Goal: Task Accomplishment & Management: Manage account settings

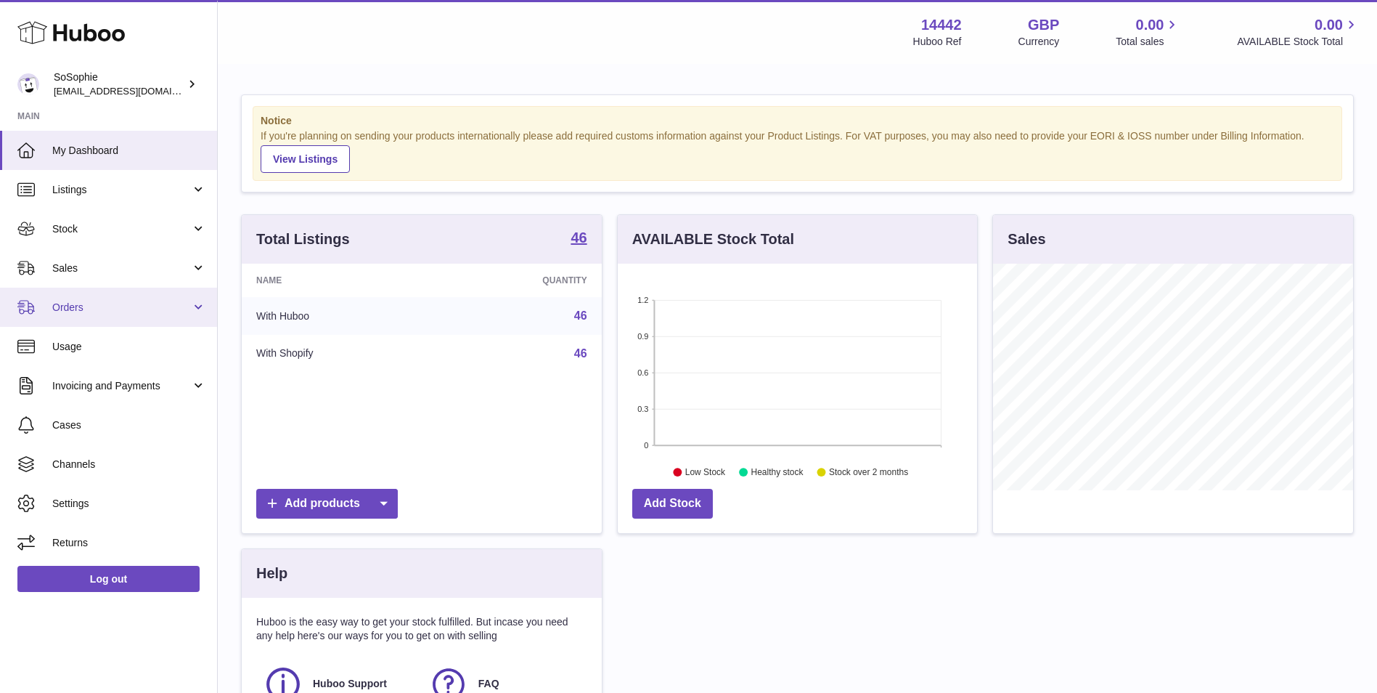
scroll to position [227, 359]
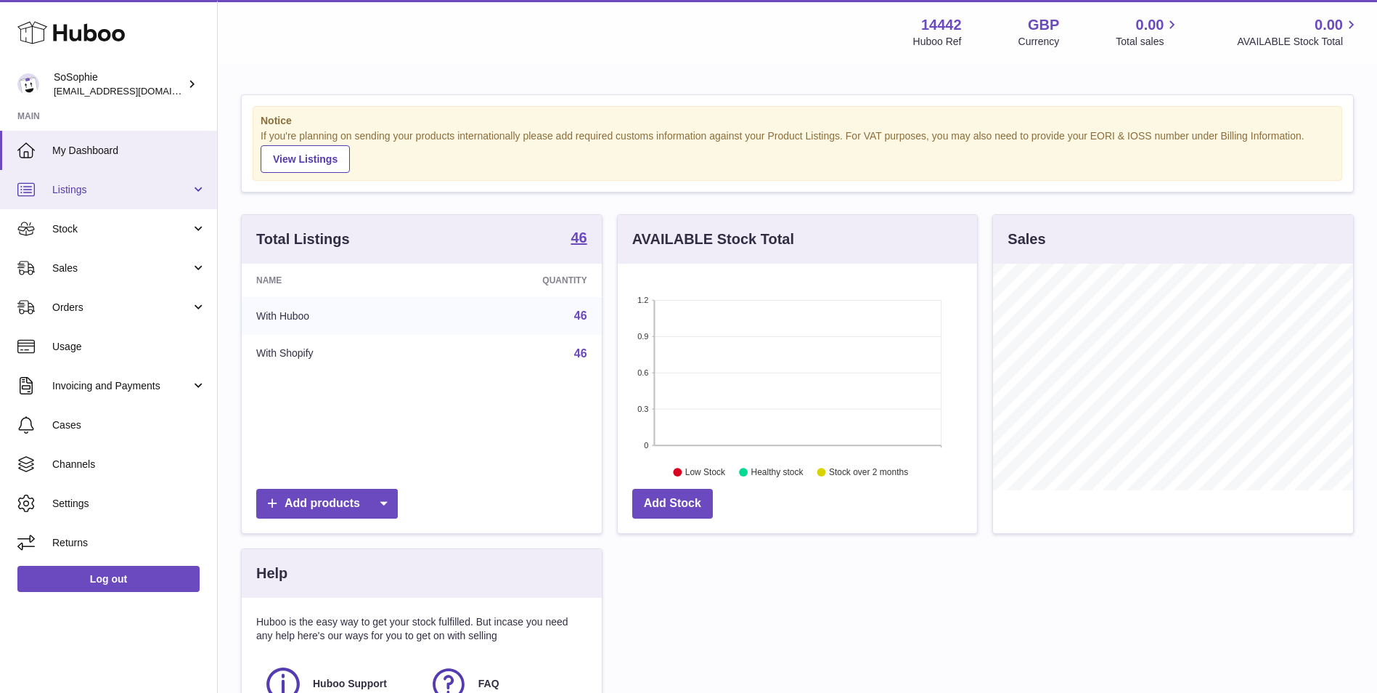
click at [105, 181] on link "Listings" at bounding box center [108, 189] width 217 height 39
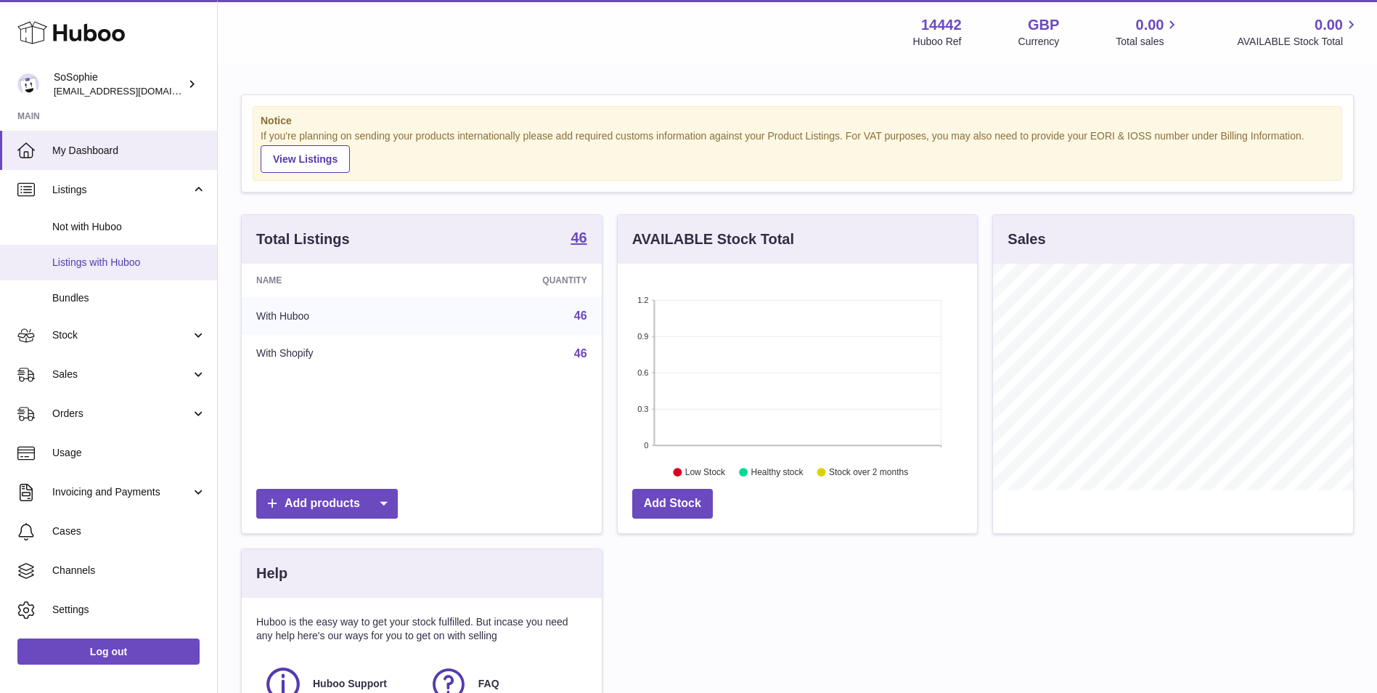
click at [101, 261] on span "Listings with Huboo" at bounding box center [129, 263] width 154 height 14
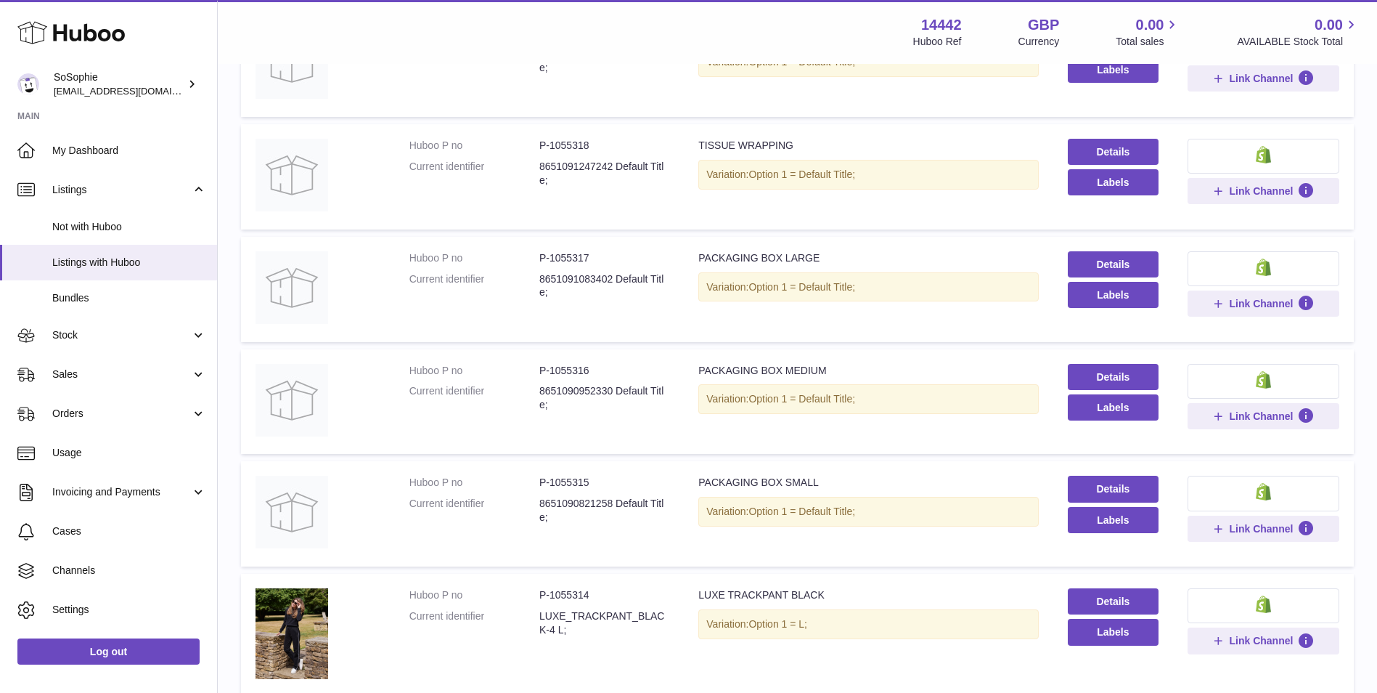
scroll to position [847, 0]
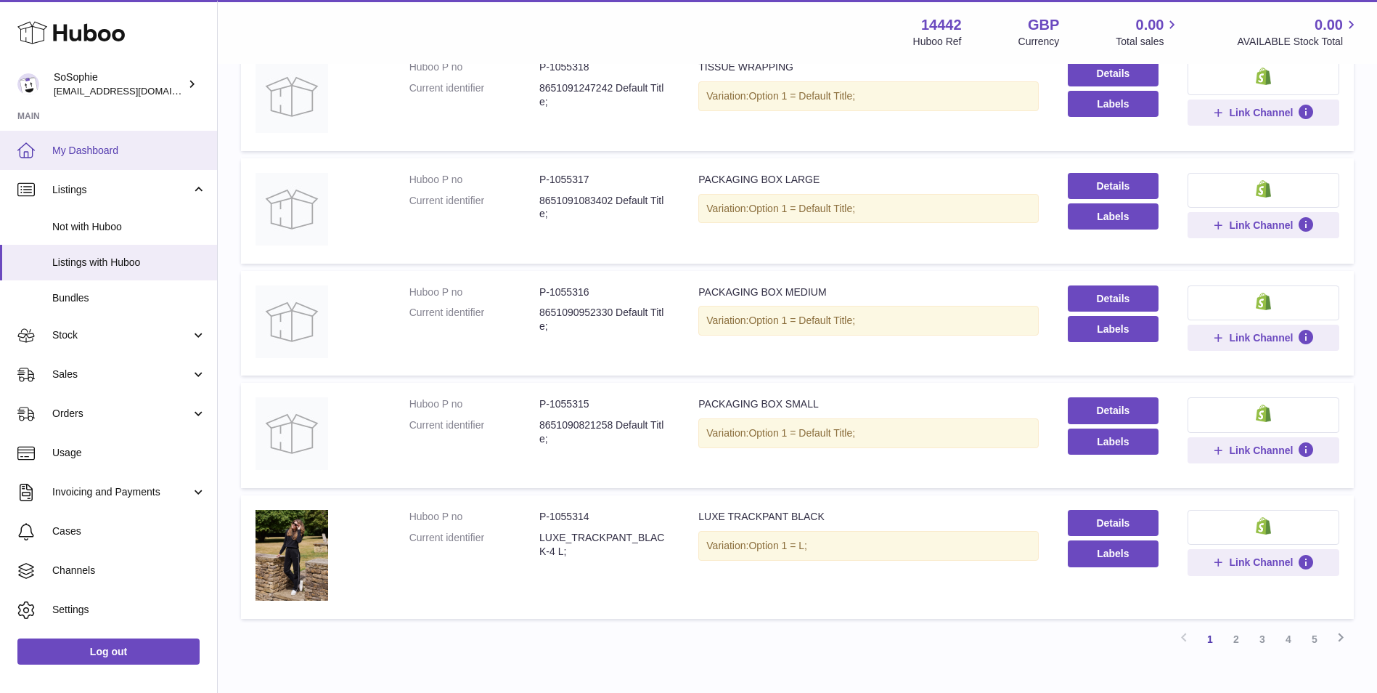
click at [123, 166] on link "My Dashboard" at bounding box center [108, 150] width 217 height 39
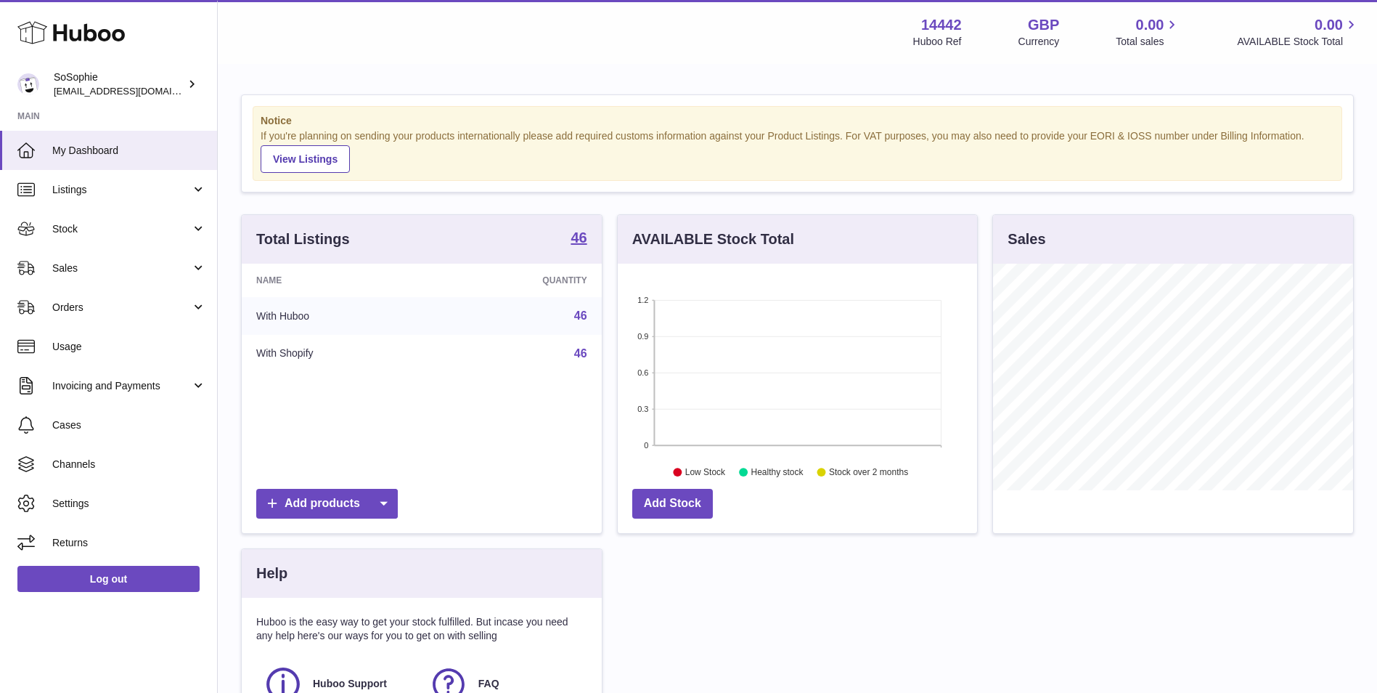
scroll to position [227, 359]
click at [123, 179] on link "Listings" at bounding box center [108, 189] width 217 height 39
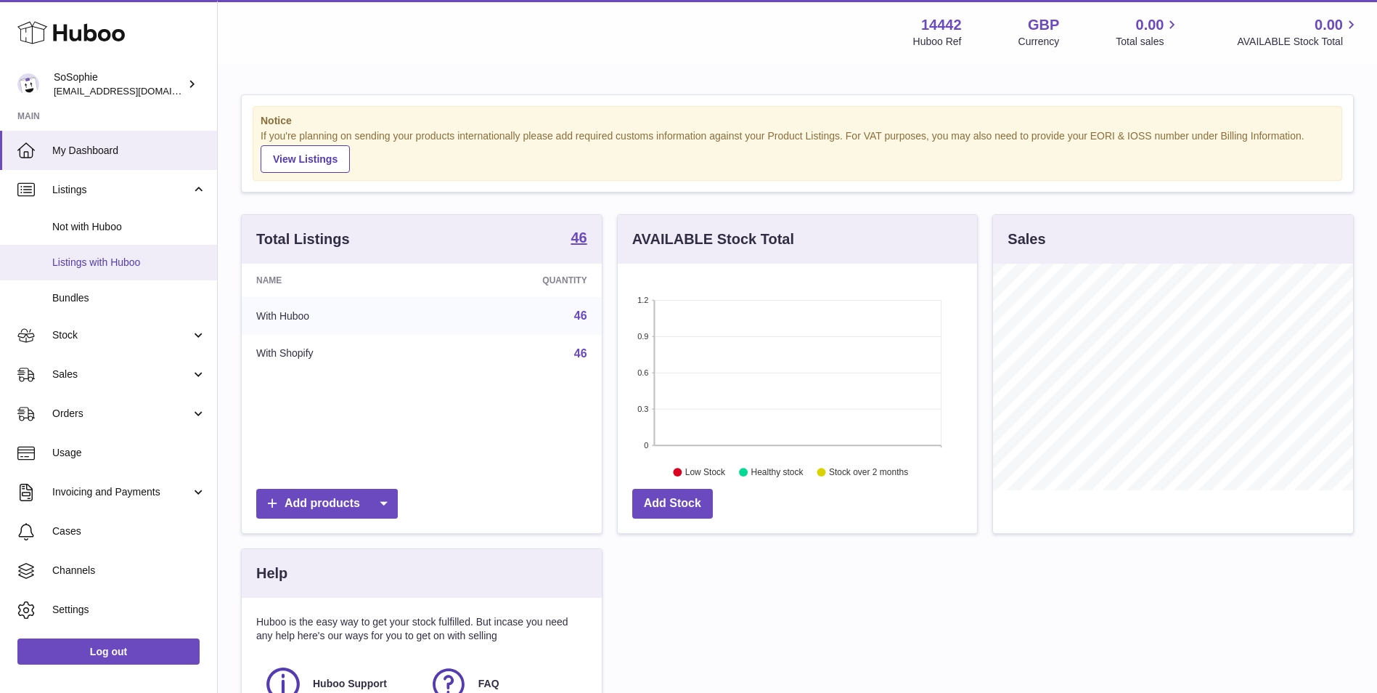
click at [132, 254] on link "Listings with Huboo" at bounding box center [108, 263] width 217 height 36
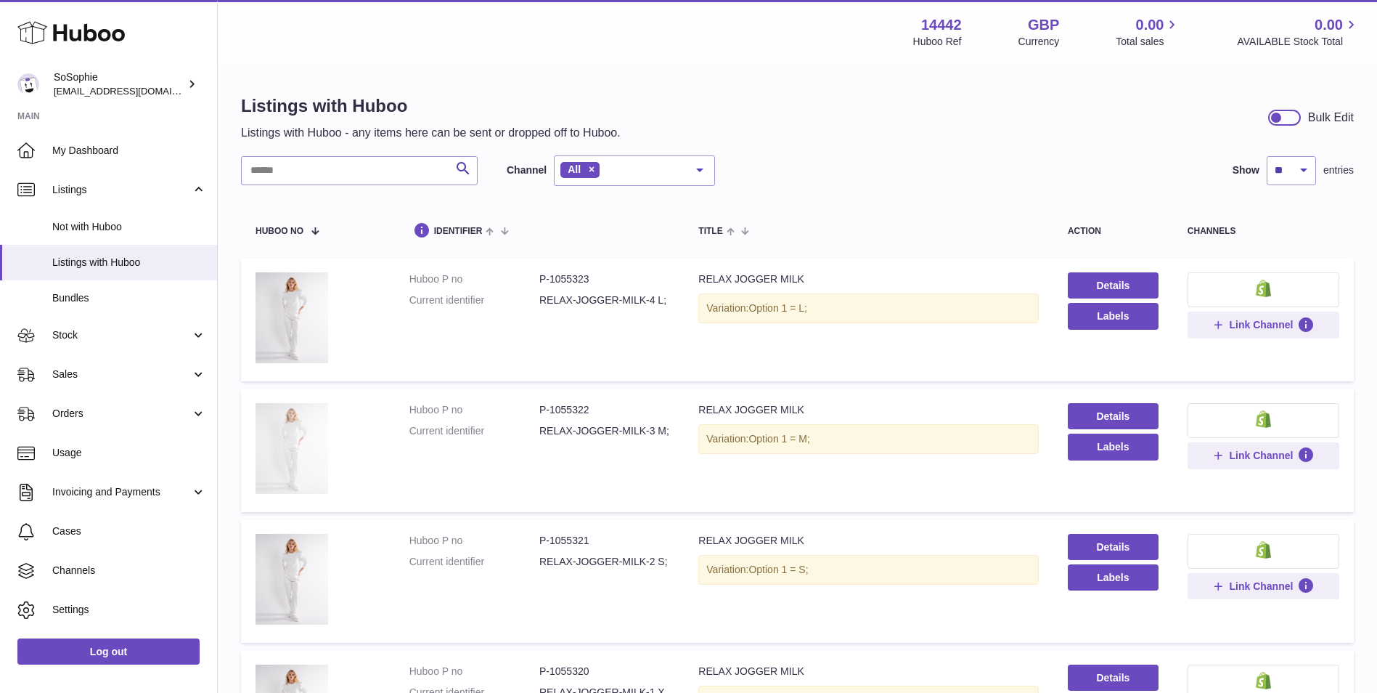
click at [299, 443] on img at bounding box center [292, 448] width 73 height 91
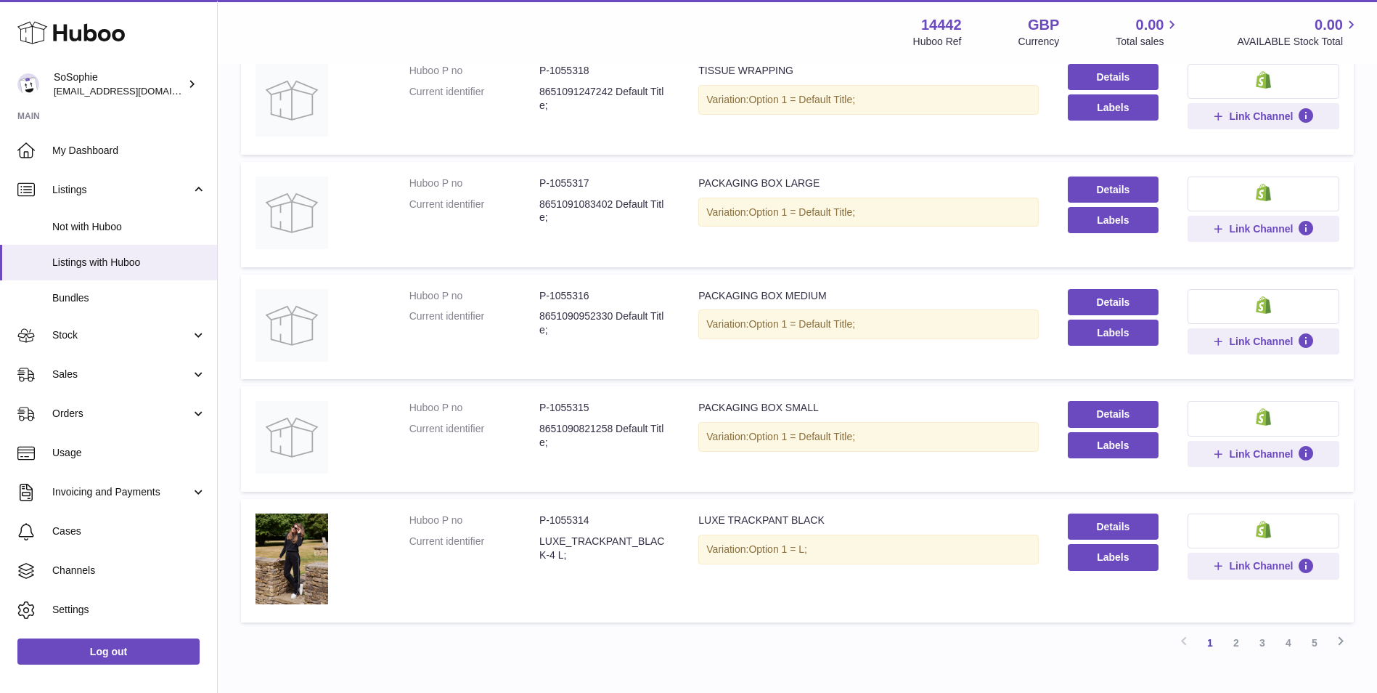
scroll to position [932, 0]
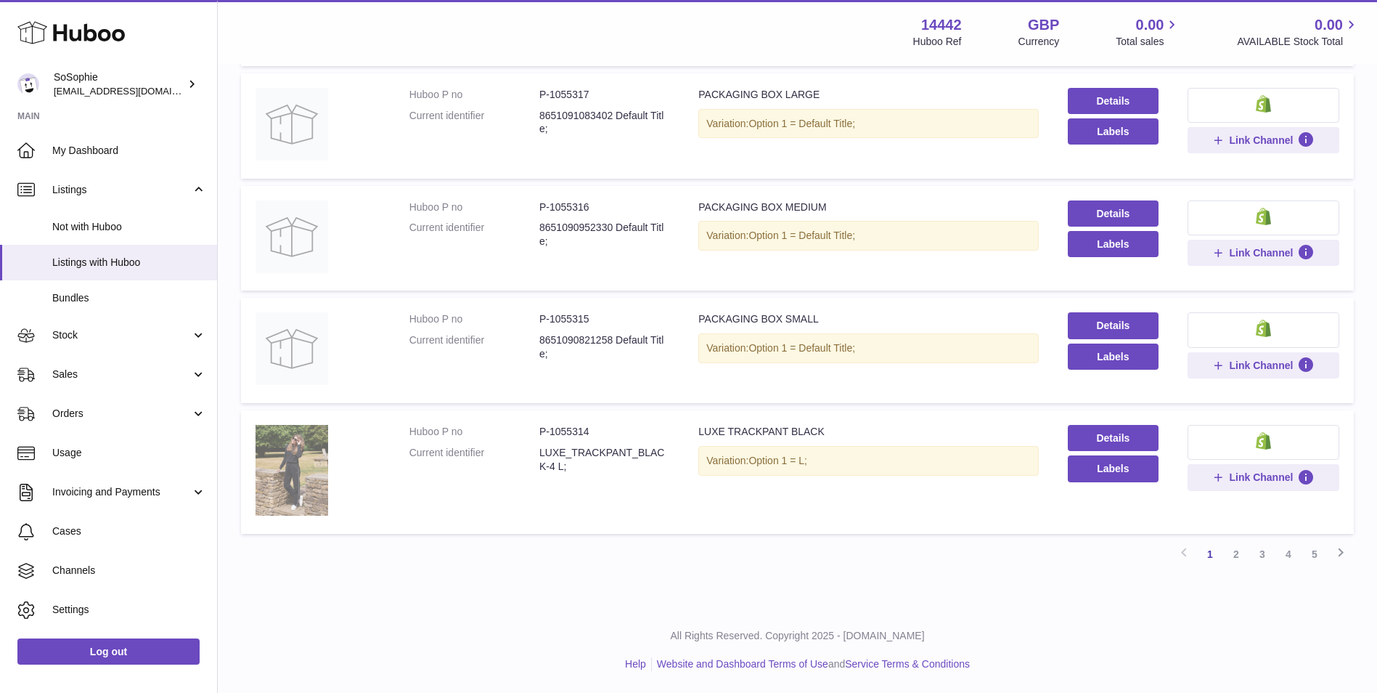
click at [304, 492] on img at bounding box center [292, 470] width 73 height 91
click at [1230, 551] on link "2" at bounding box center [1236, 554] width 26 height 26
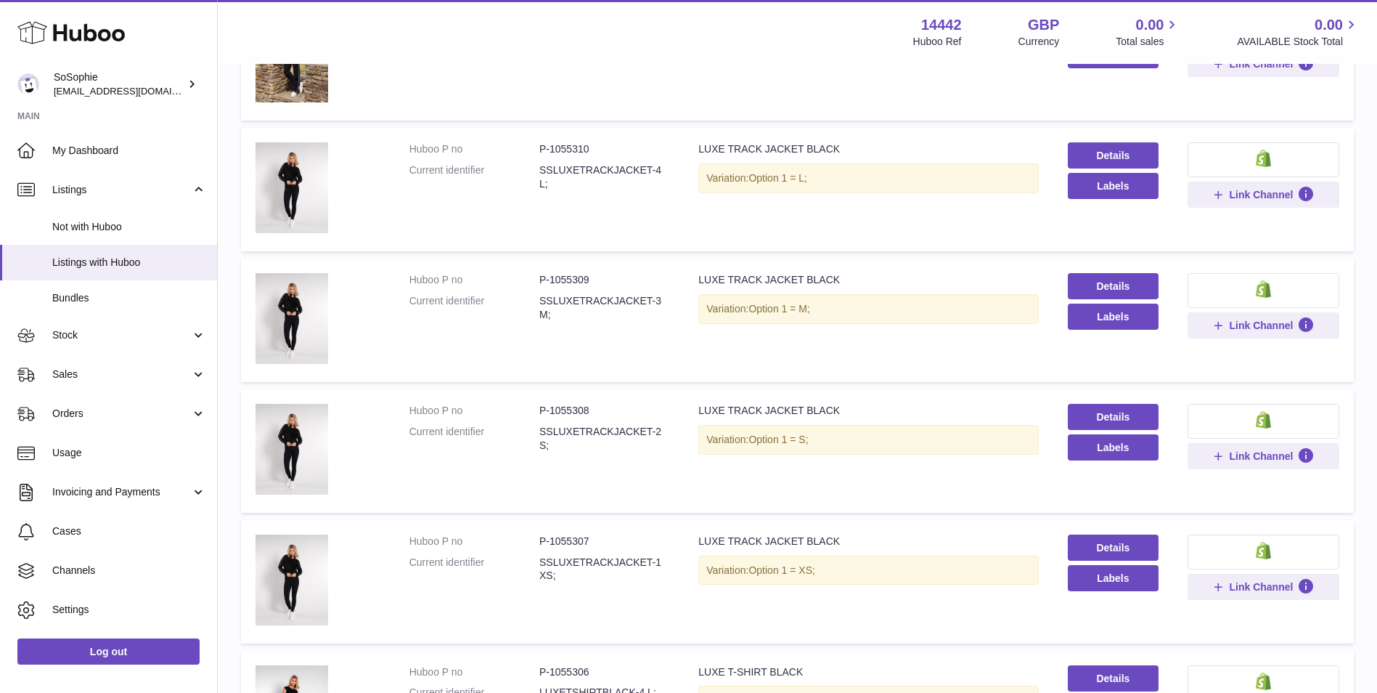
scroll to position [176, 0]
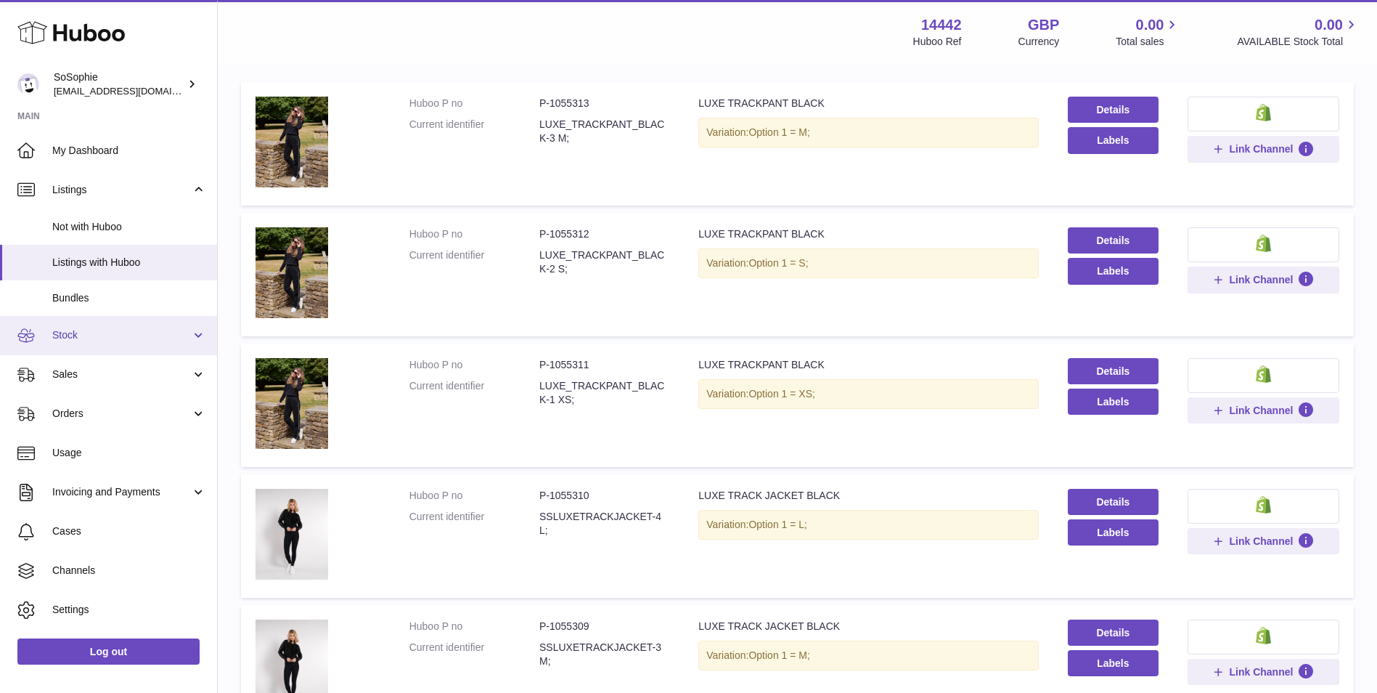
click at [139, 336] on span "Stock" at bounding box center [121, 335] width 139 height 14
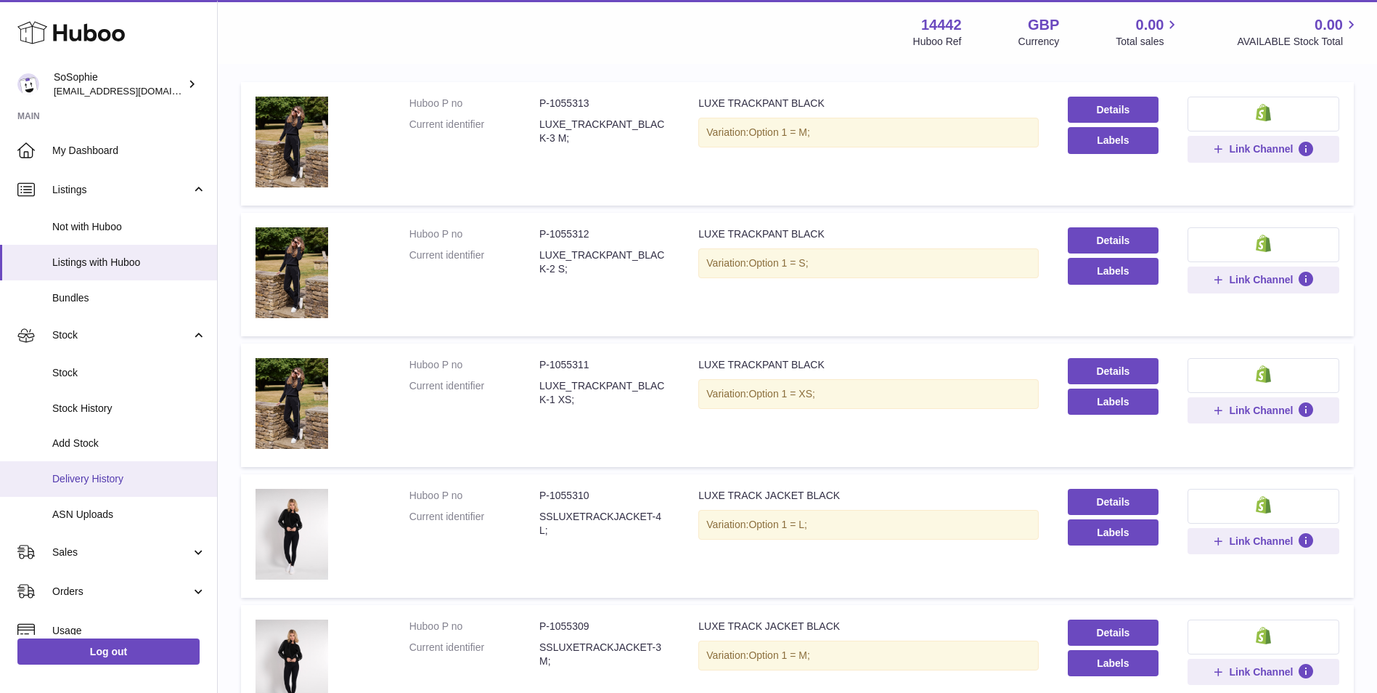
click at [118, 462] on link "Delivery History" at bounding box center [108, 479] width 217 height 36
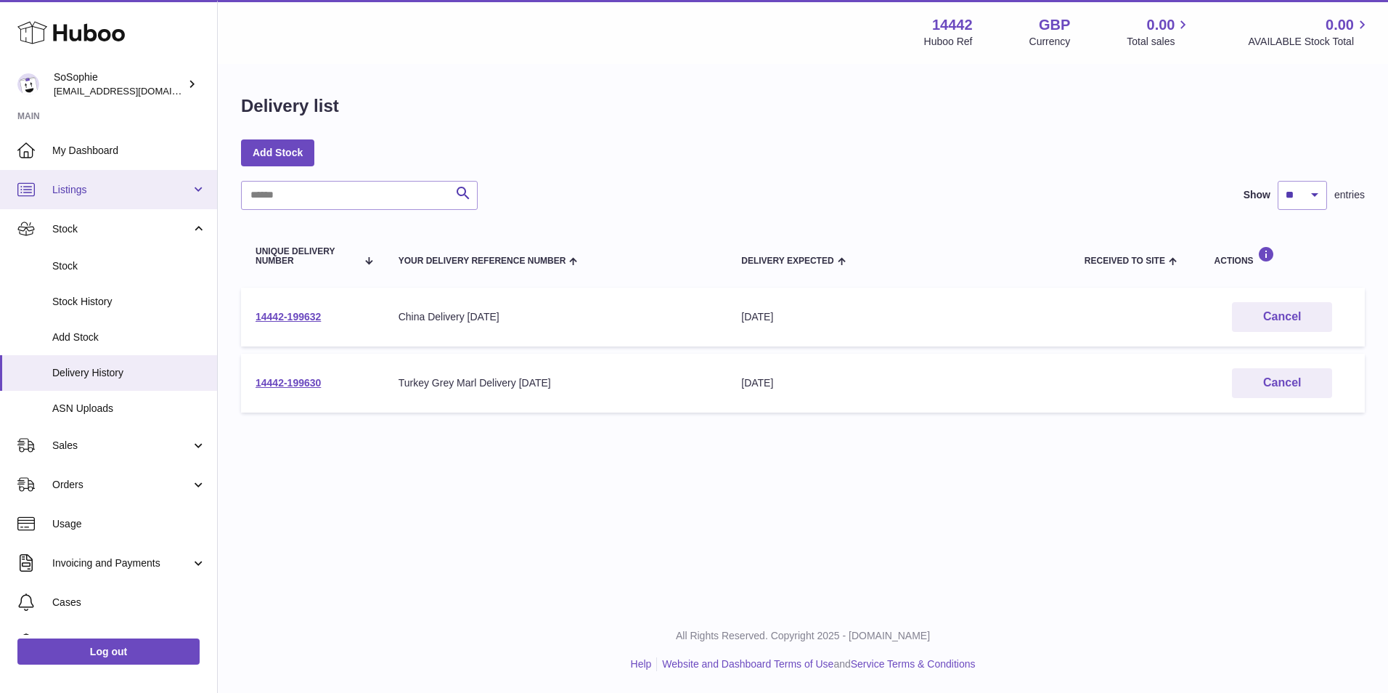
click at [103, 189] on span "Listings" at bounding box center [121, 190] width 139 height 14
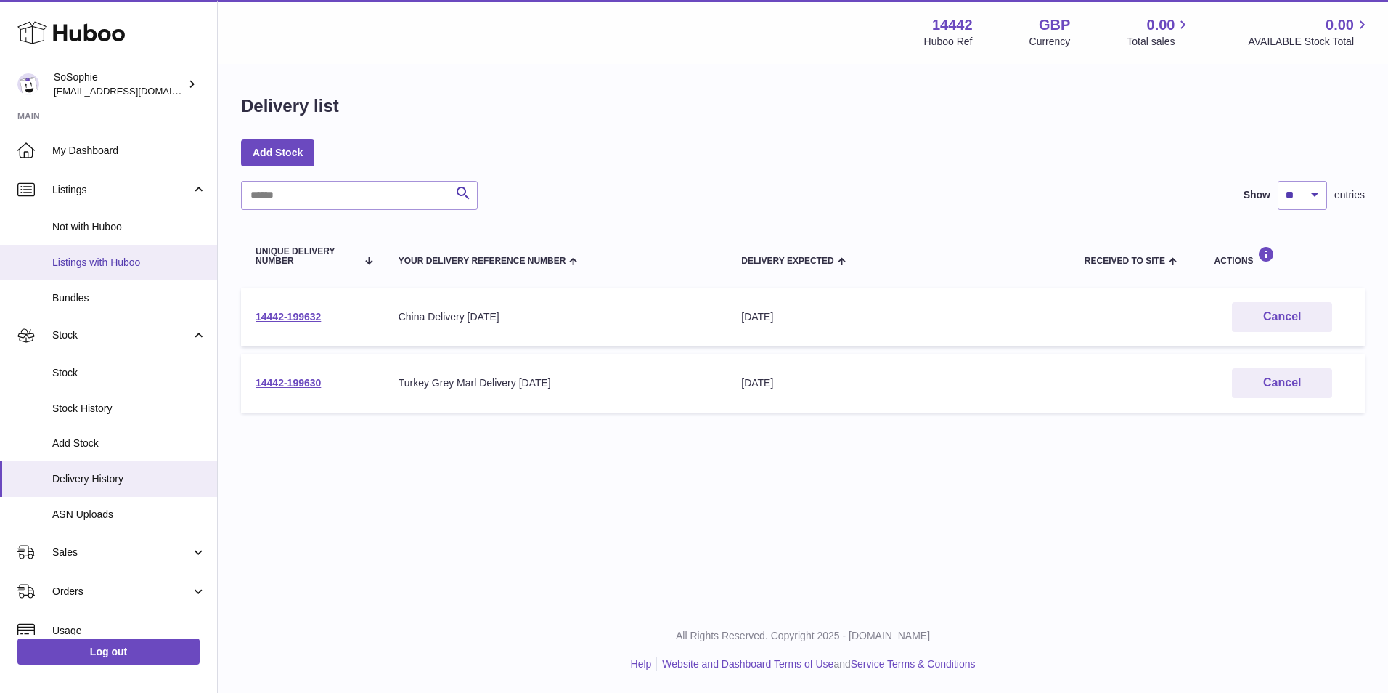
click at [115, 256] on span "Listings with Huboo" at bounding box center [129, 263] width 154 height 14
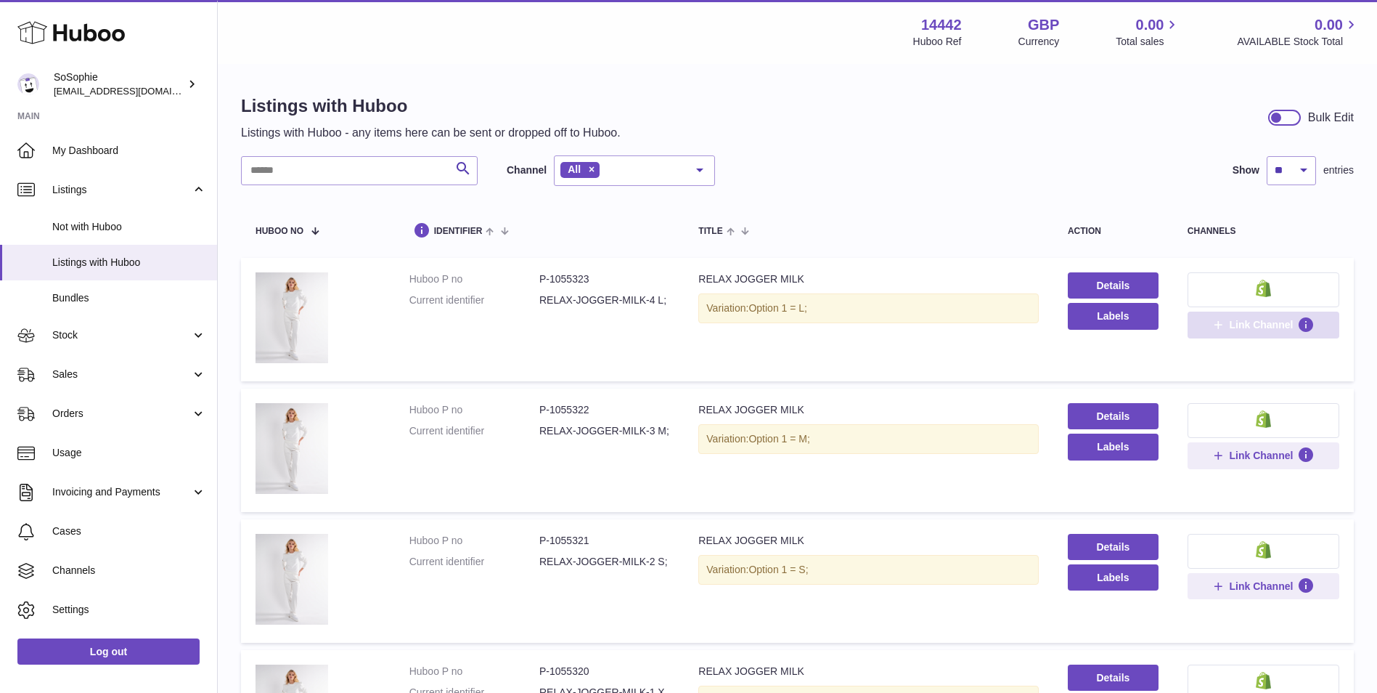
click at [1318, 323] on button "Link Channel" at bounding box center [1264, 325] width 152 height 26
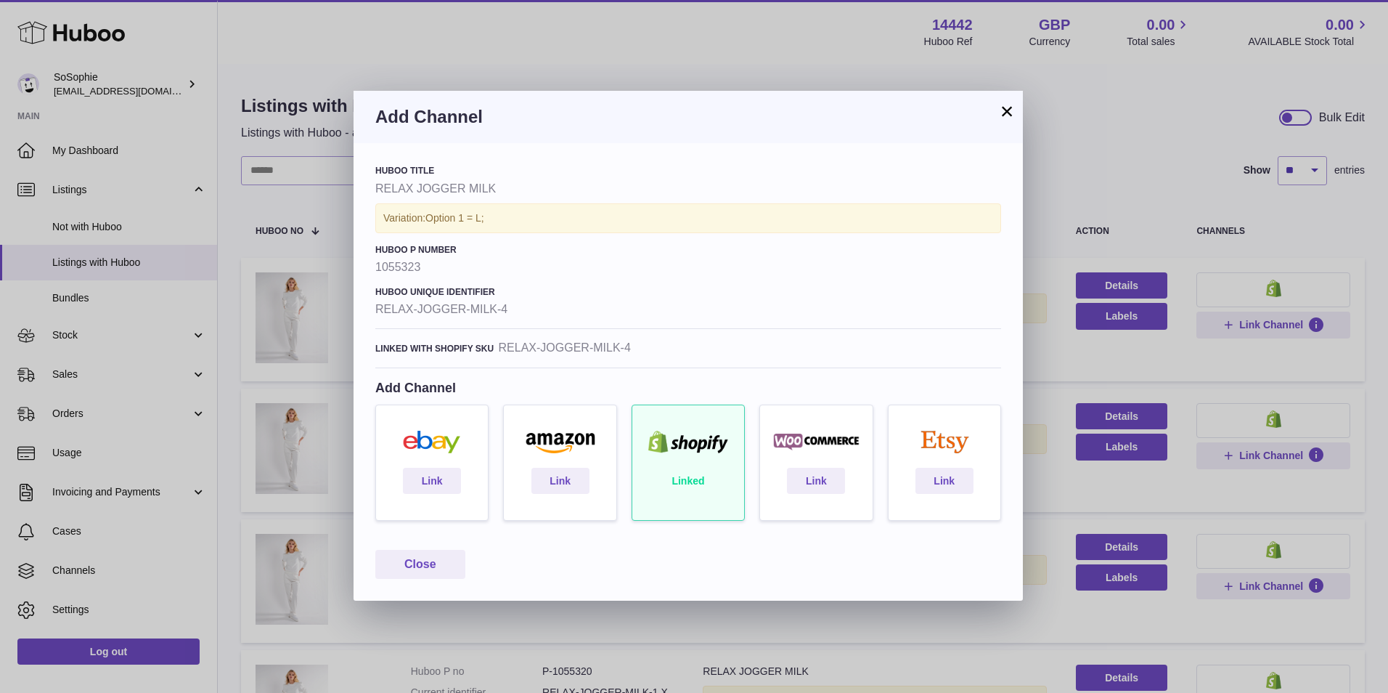
click at [1006, 107] on button "×" at bounding box center [1006, 110] width 17 height 17
